Goal: Task Accomplishment & Management: Complete application form

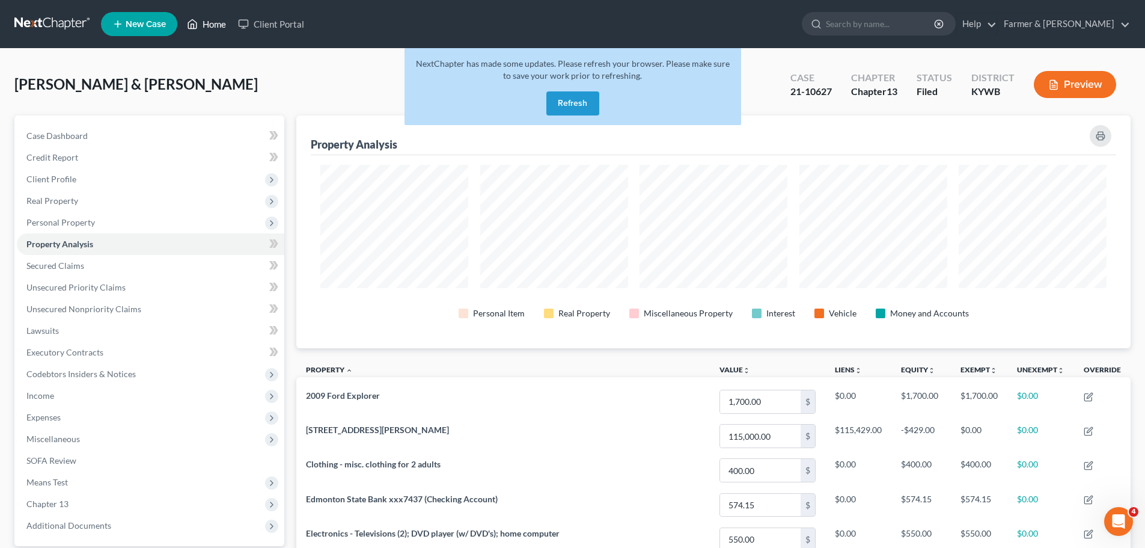
click at [228, 17] on link "Home" at bounding box center [206, 24] width 51 height 22
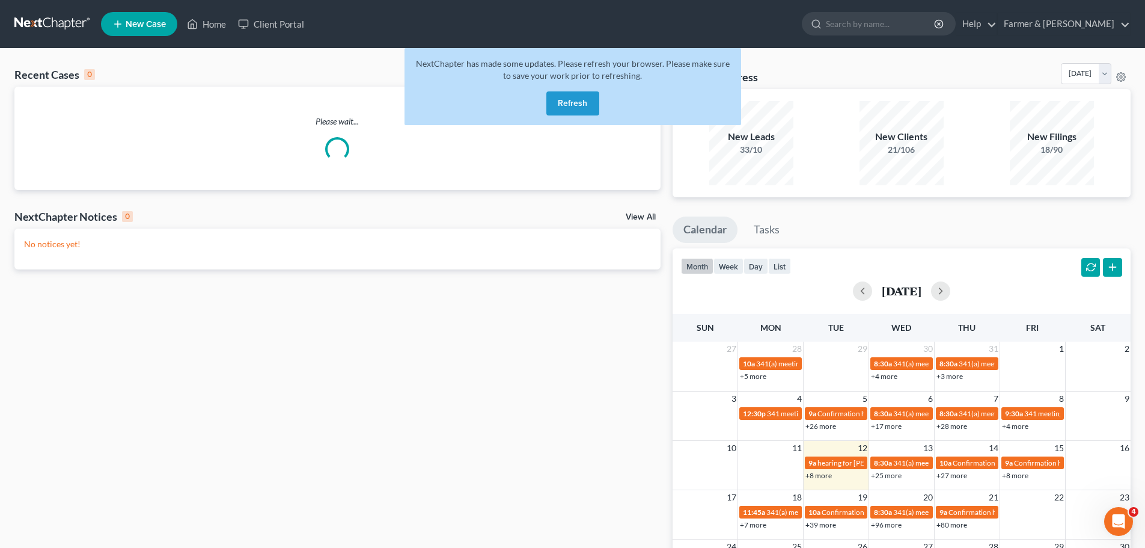
click at [566, 111] on button "Refresh" at bounding box center [572, 103] width 53 height 24
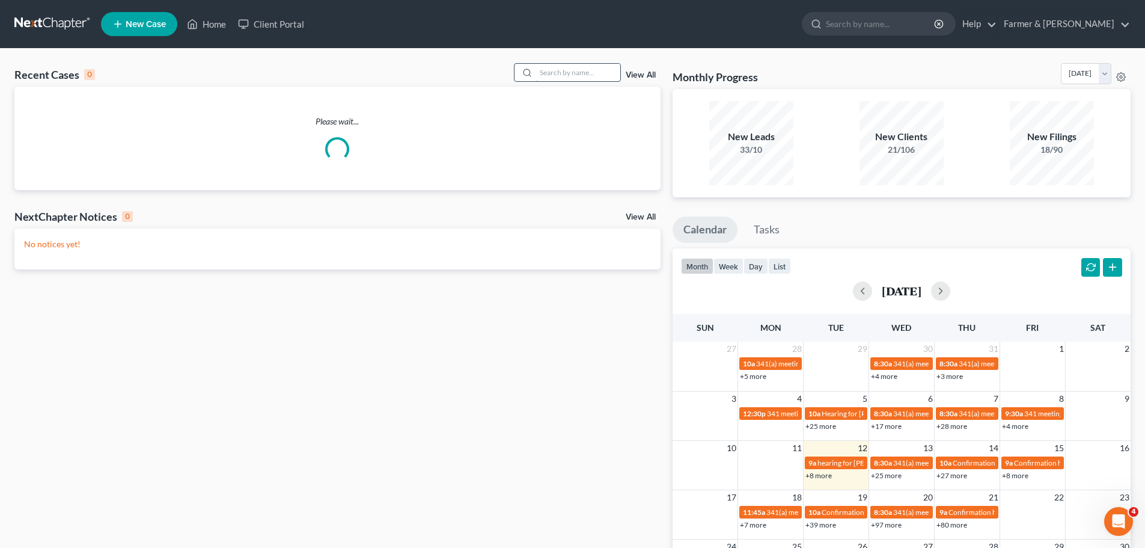
click at [566, 77] on input "search" at bounding box center [578, 72] width 84 height 17
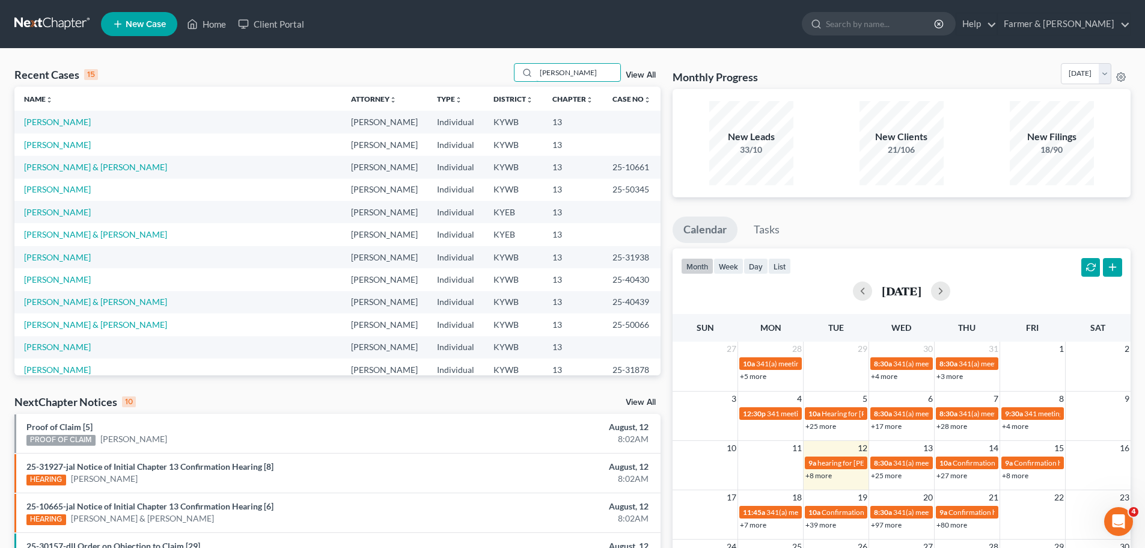
type input "[PERSON_NAME]"
click at [653, 75] on link "View All" at bounding box center [641, 75] width 30 height 8
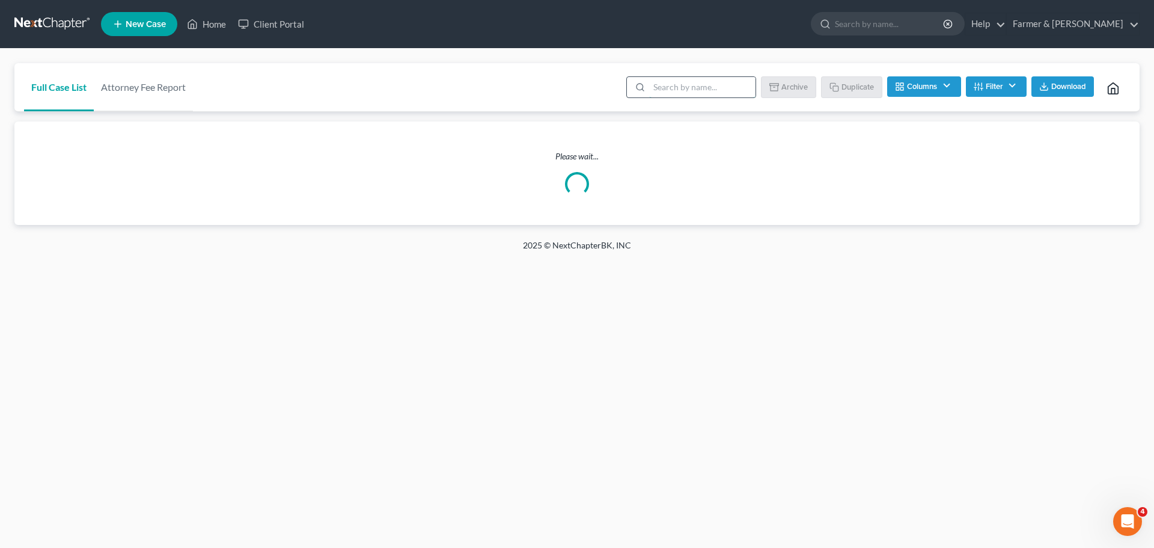
click at [675, 92] on input "search" at bounding box center [702, 87] width 106 height 20
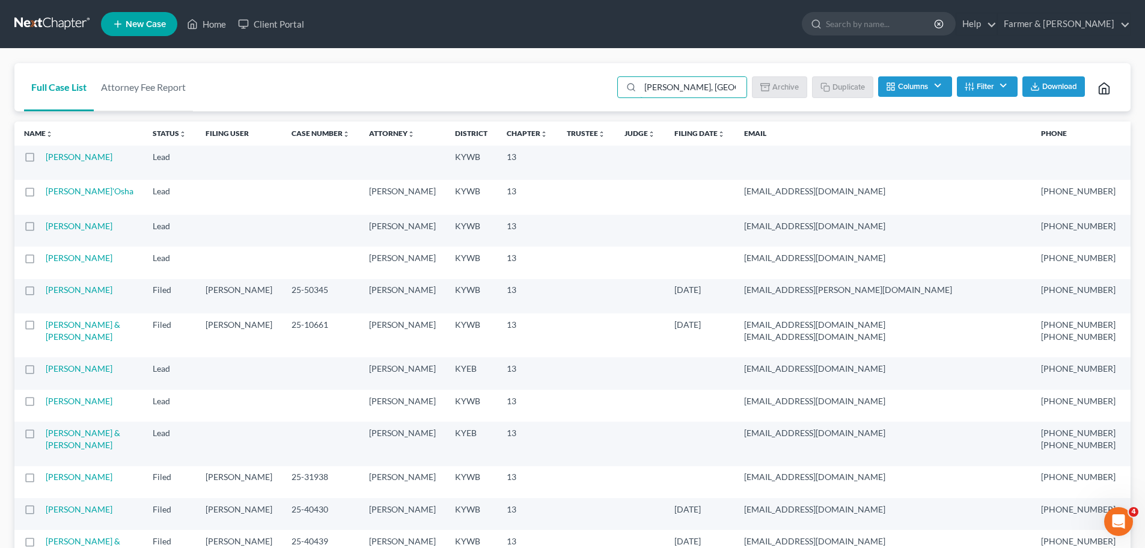
drag, startPoint x: 679, startPoint y: 87, endPoint x: 609, endPoint y: 91, distance: 69.9
click at [610, 92] on div "[PERSON_NAME], [GEOGRAPHIC_DATA] Batch Download Archive Un-archive Duplicate Co…" at bounding box center [865, 87] width 511 height 48
type input "[PERSON_NAME]"
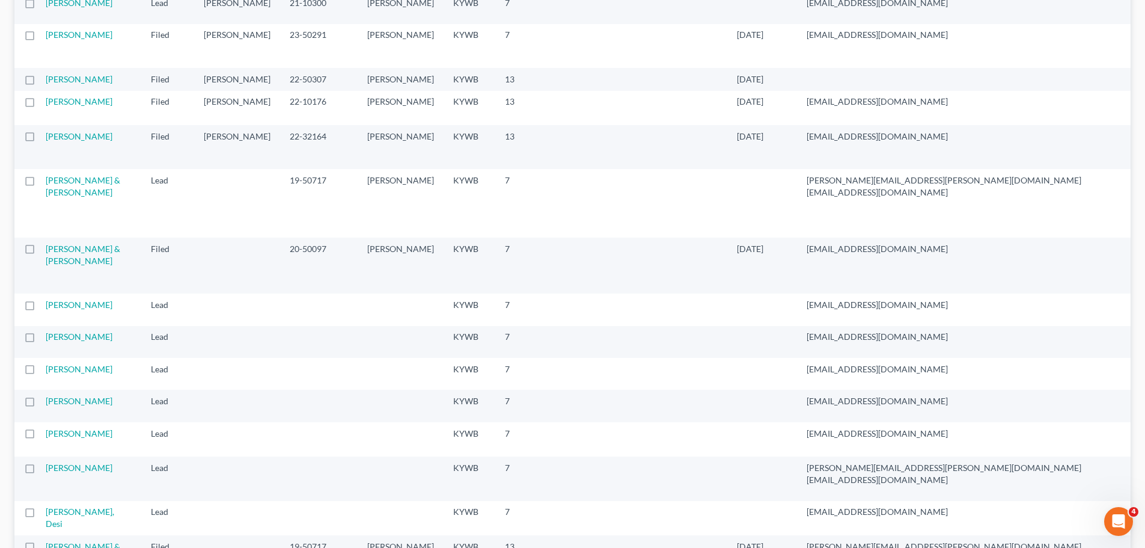
scroll to position [1262, 0]
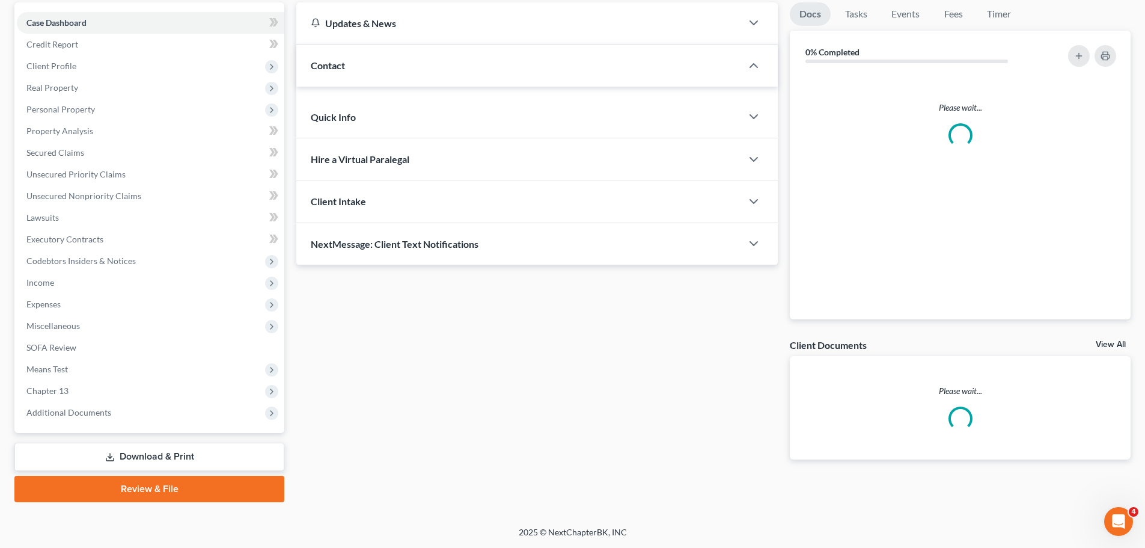
scroll to position [113, 0]
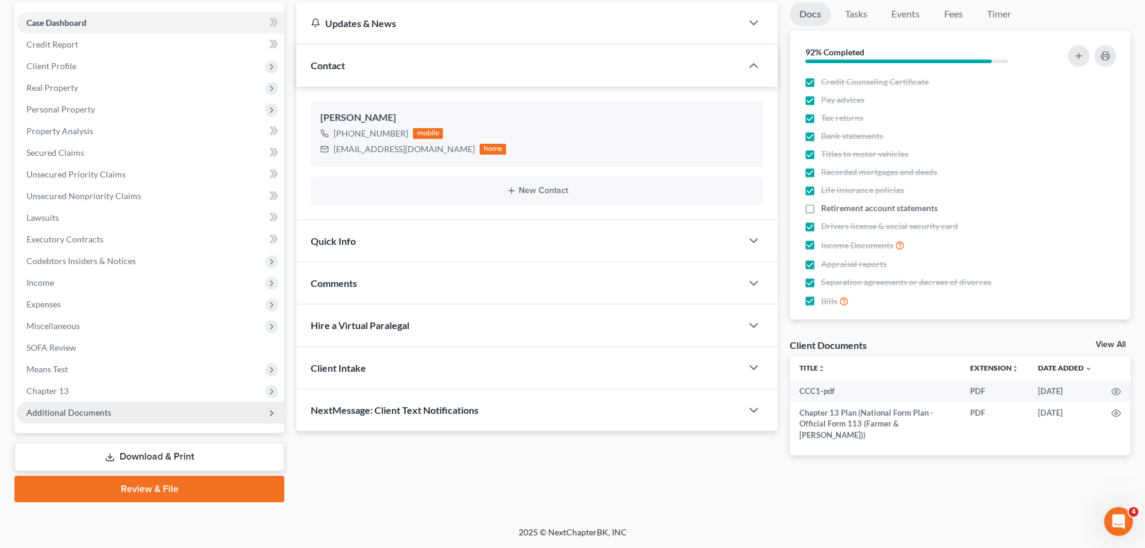
click at [269, 413] on icon at bounding box center [272, 413] width 10 height 10
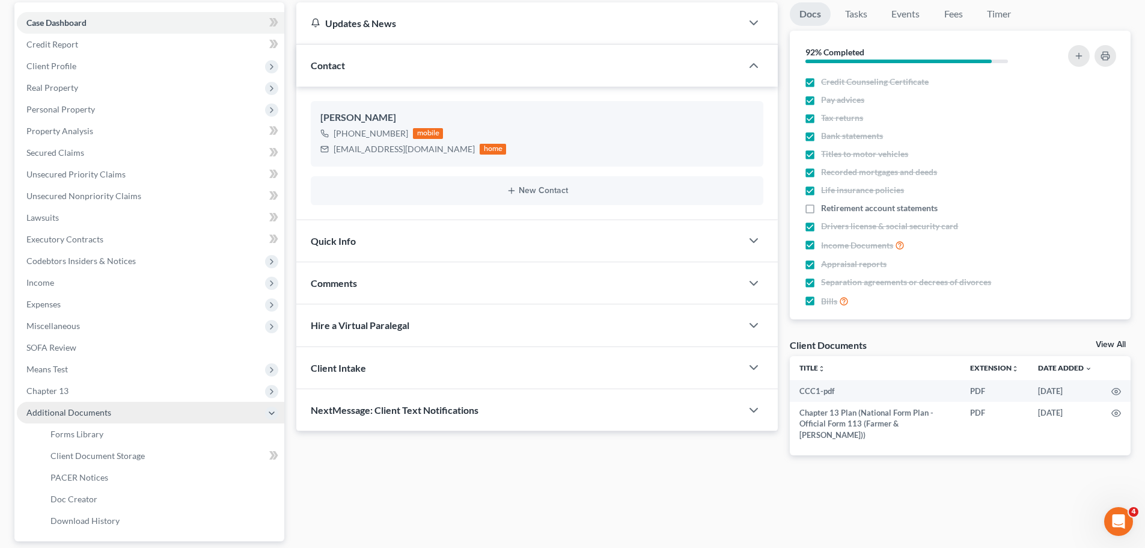
scroll to position [221, 0]
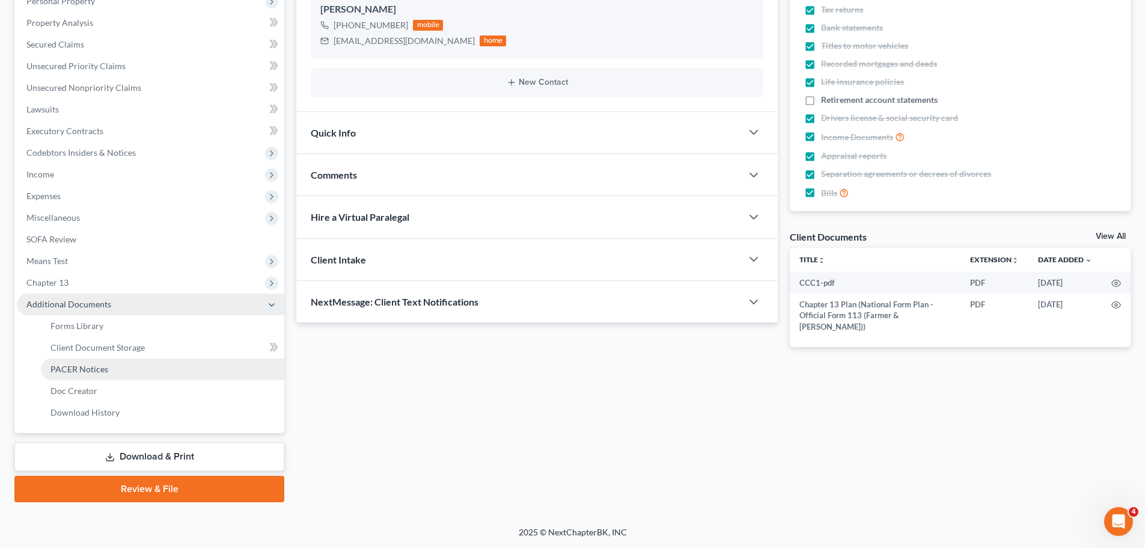
click at [75, 367] on span "PACER Notices" at bounding box center [79, 369] width 58 height 10
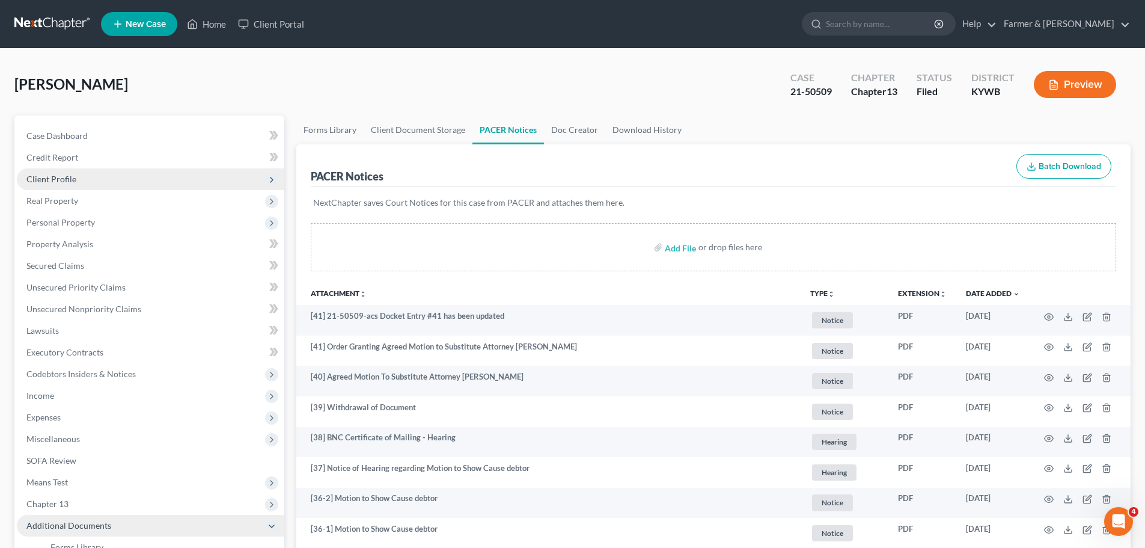
click at [52, 175] on span "Client Profile" at bounding box center [51, 179] width 50 height 10
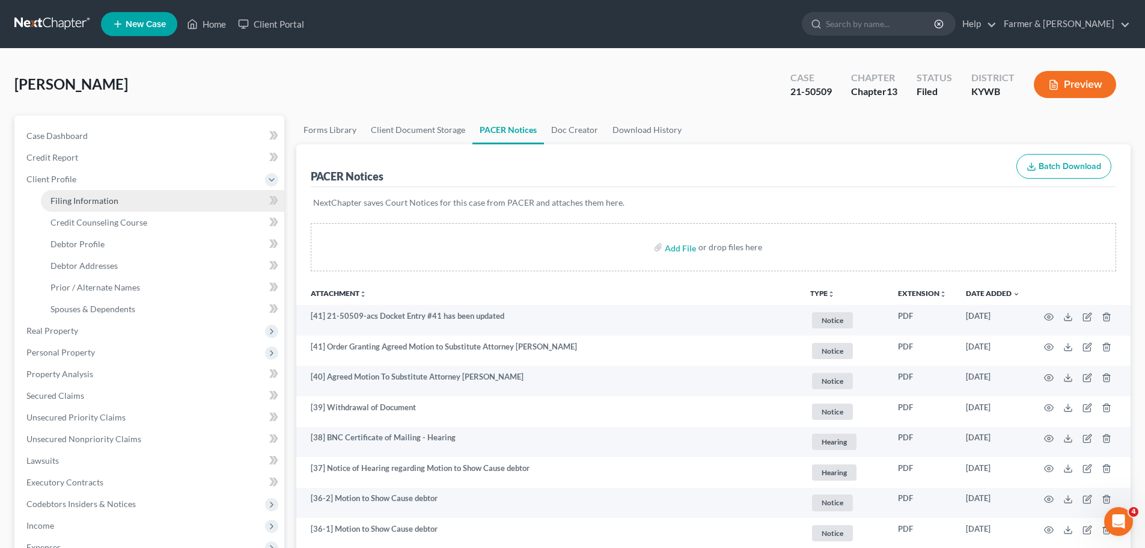
click at [99, 198] on span "Filing Information" at bounding box center [84, 200] width 68 height 10
select select "1"
select select "0"
select select "3"
select select "33"
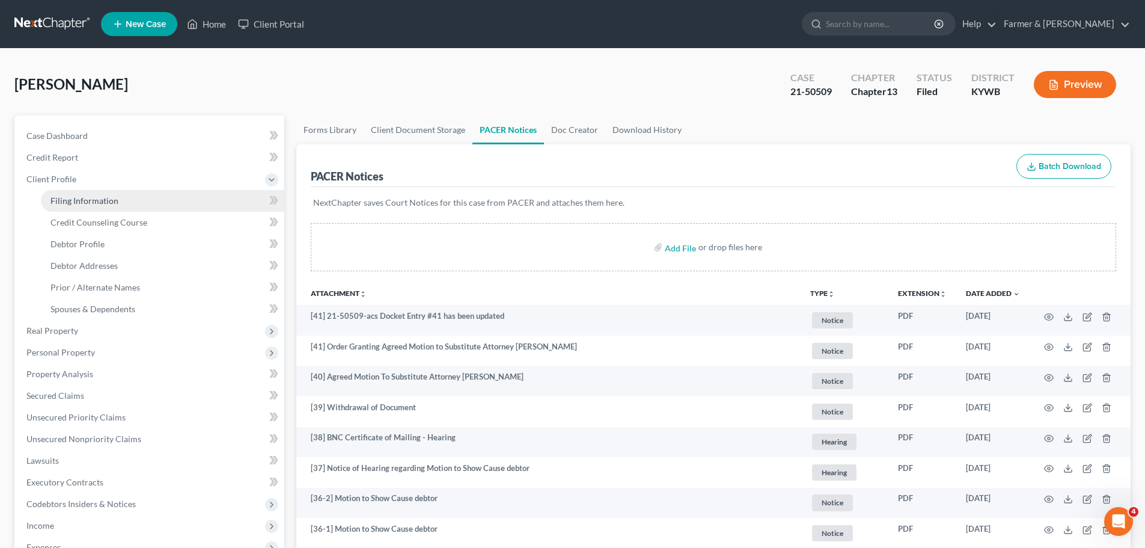
select select "0"
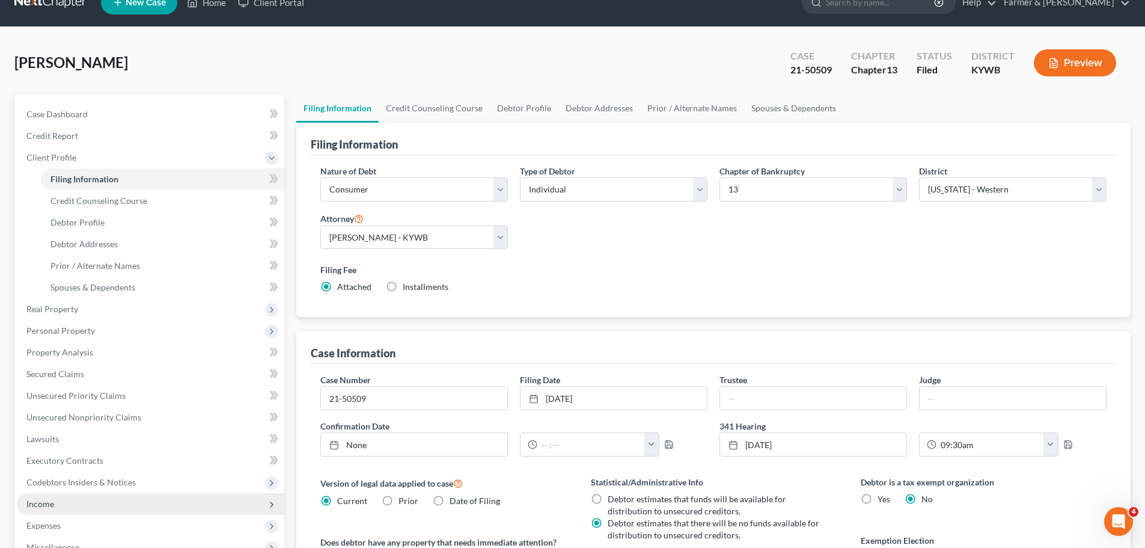
scroll to position [60, 0]
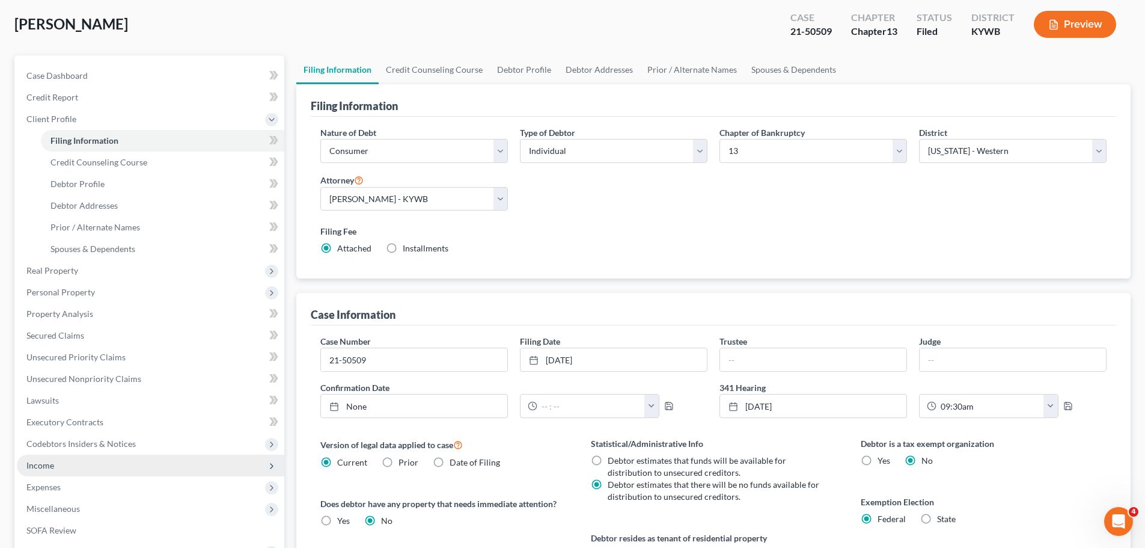
click at [49, 468] on span "Income" at bounding box center [40, 465] width 28 height 10
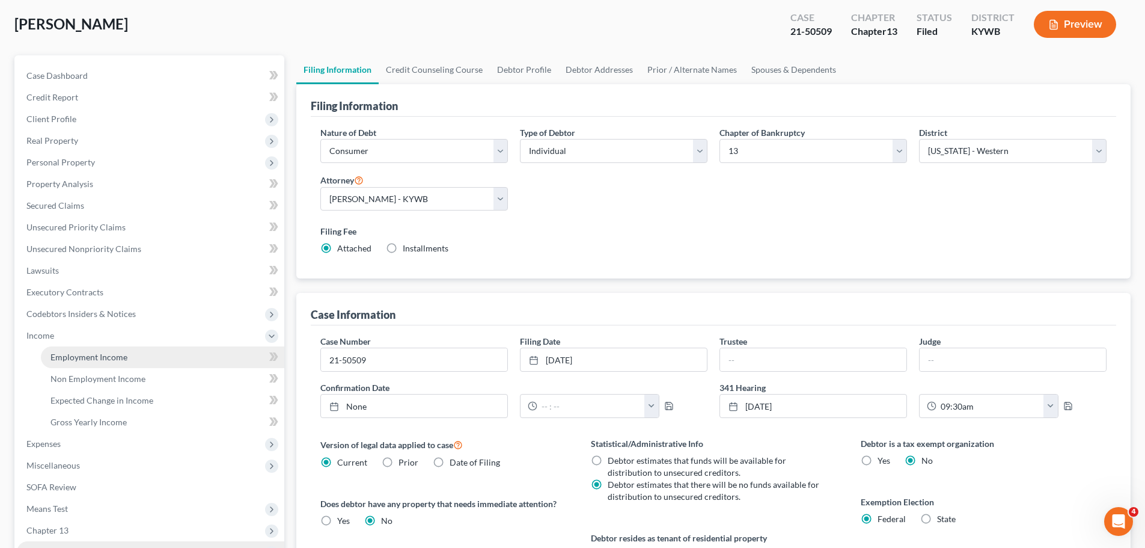
click at [118, 353] on span "Employment Income" at bounding box center [88, 357] width 77 height 10
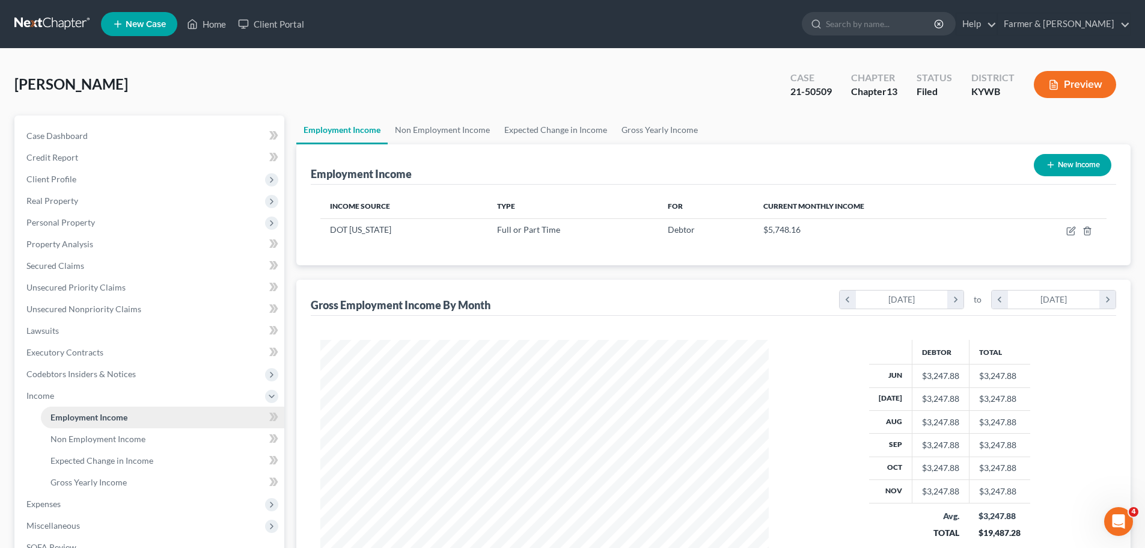
scroll to position [224, 472]
click at [218, 29] on link "Home" at bounding box center [206, 24] width 51 height 22
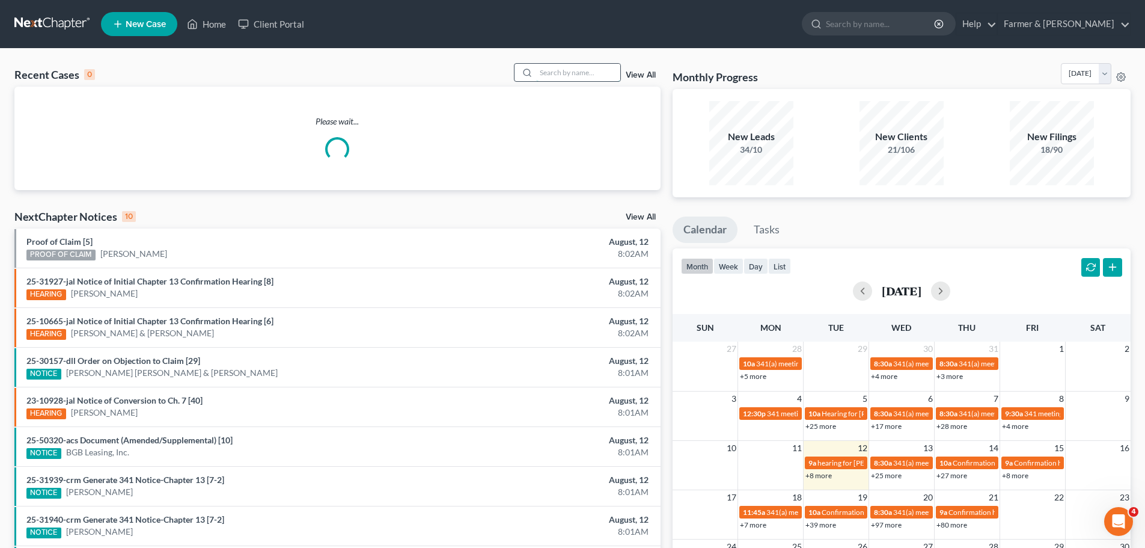
click at [555, 77] on input "search" at bounding box center [578, 72] width 84 height 17
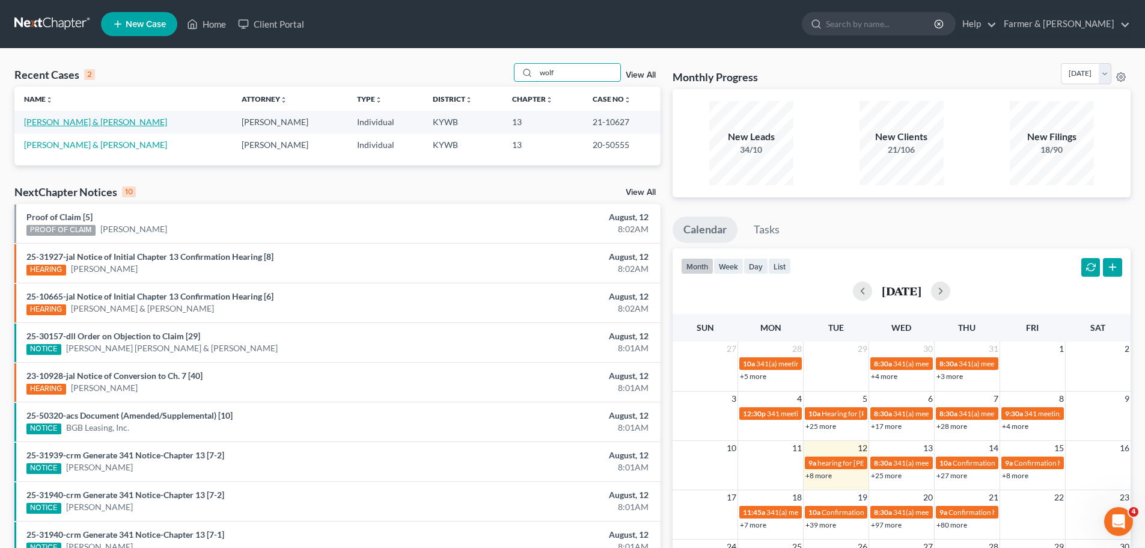
type input "wolf"
click at [75, 122] on link "[PERSON_NAME] & [PERSON_NAME]" at bounding box center [95, 122] width 143 height 10
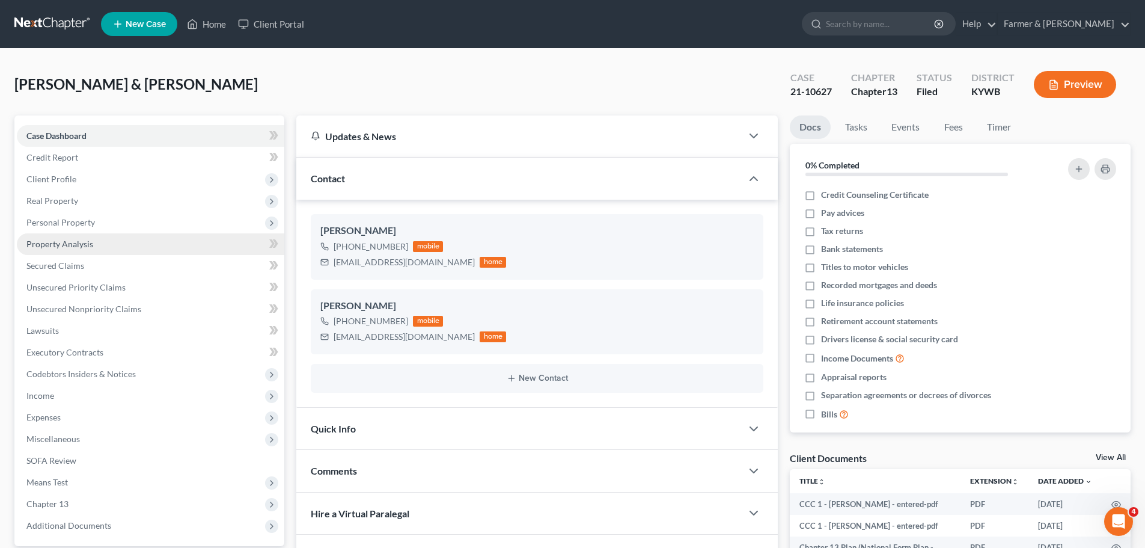
click at [64, 243] on span "Property Analysis" at bounding box center [59, 244] width 67 height 10
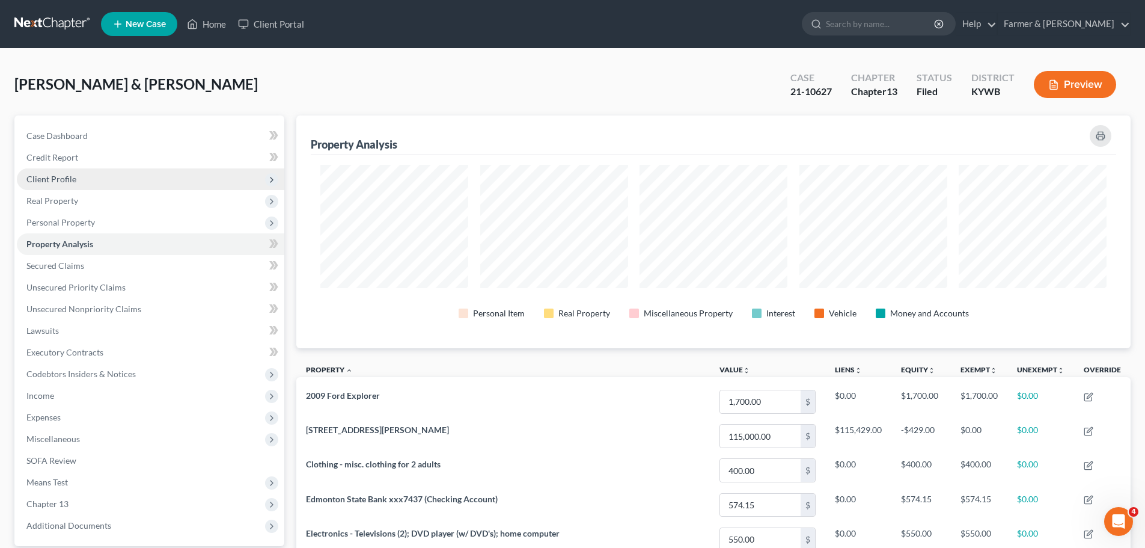
click at [55, 180] on span "Client Profile" at bounding box center [51, 179] width 50 height 10
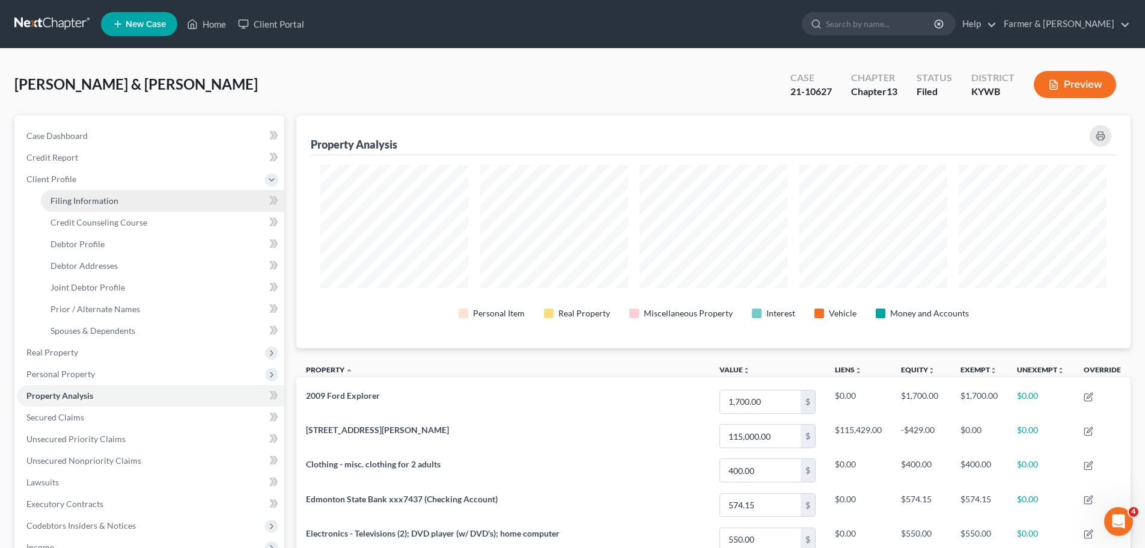
click at [80, 200] on span "Filing Information" at bounding box center [84, 200] width 68 height 10
select select "1"
select select "3"
select select "33"
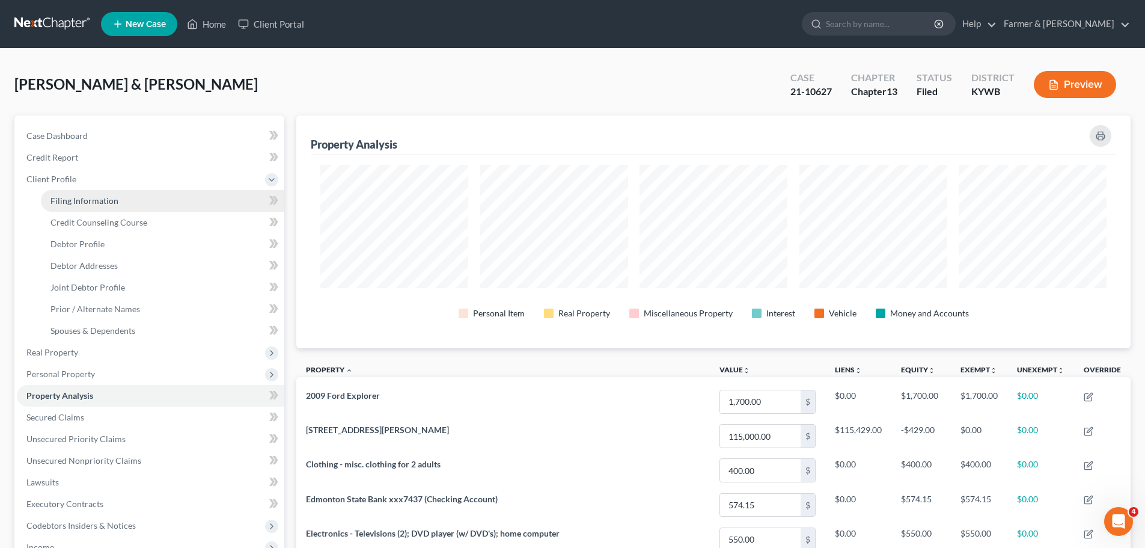
select select "0"
